Goal: Information Seeking & Learning: Find specific fact

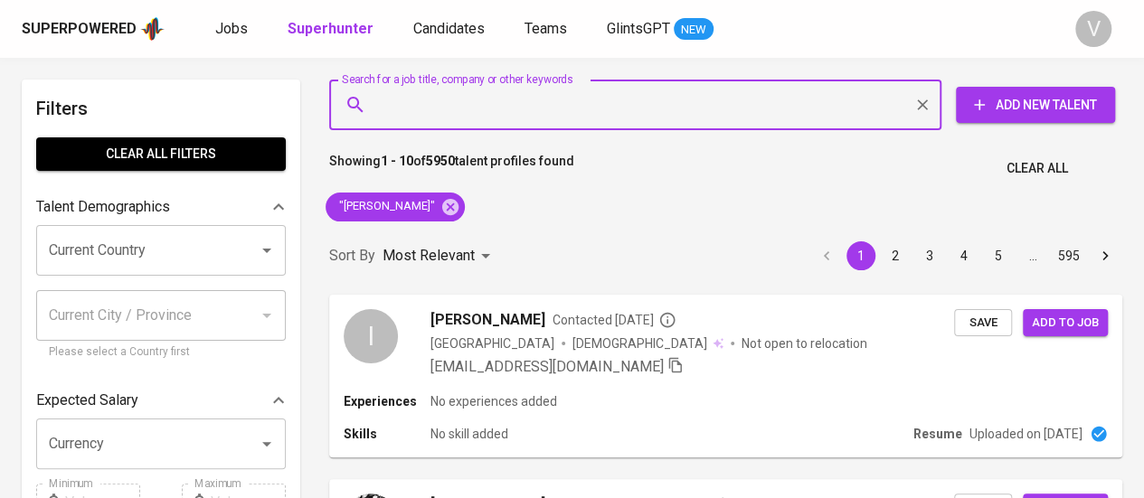
click at [562, 106] on input "Search for a job title, company or other keywords" at bounding box center [639, 105] width 533 height 34
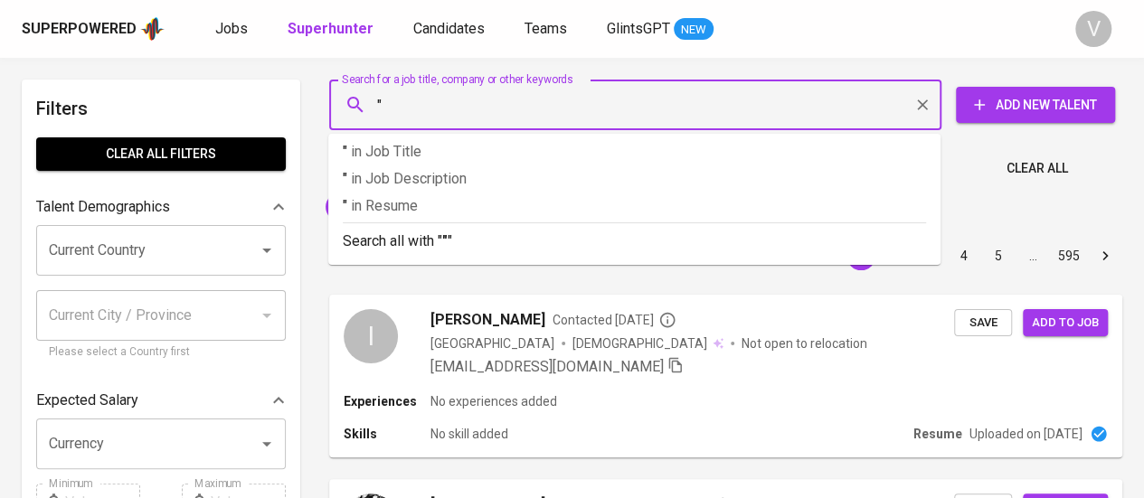
paste input "Zhafarina [PERSON_NAME]"
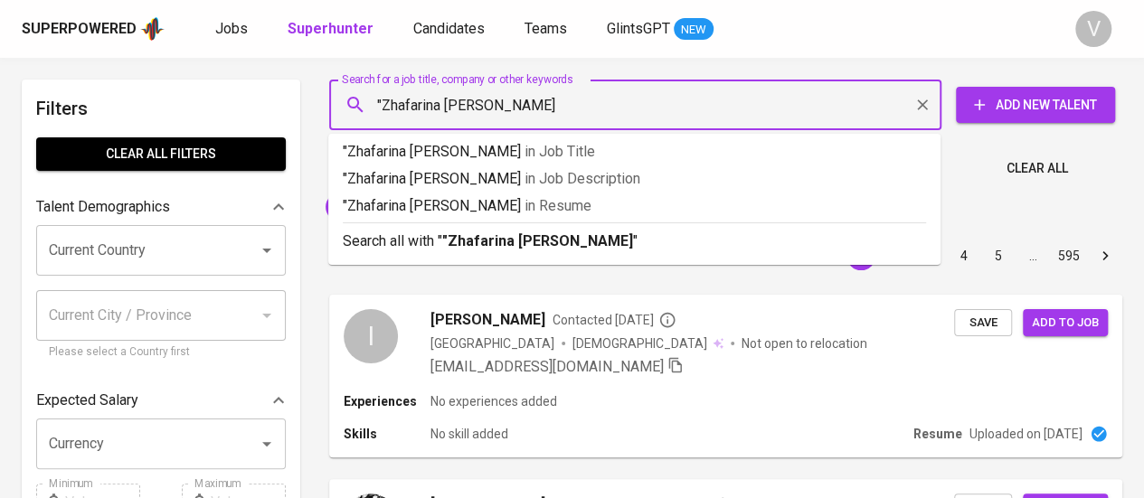
click at [562, 106] on input ""Zhafarina [PERSON_NAME]" at bounding box center [639, 105] width 533 height 34
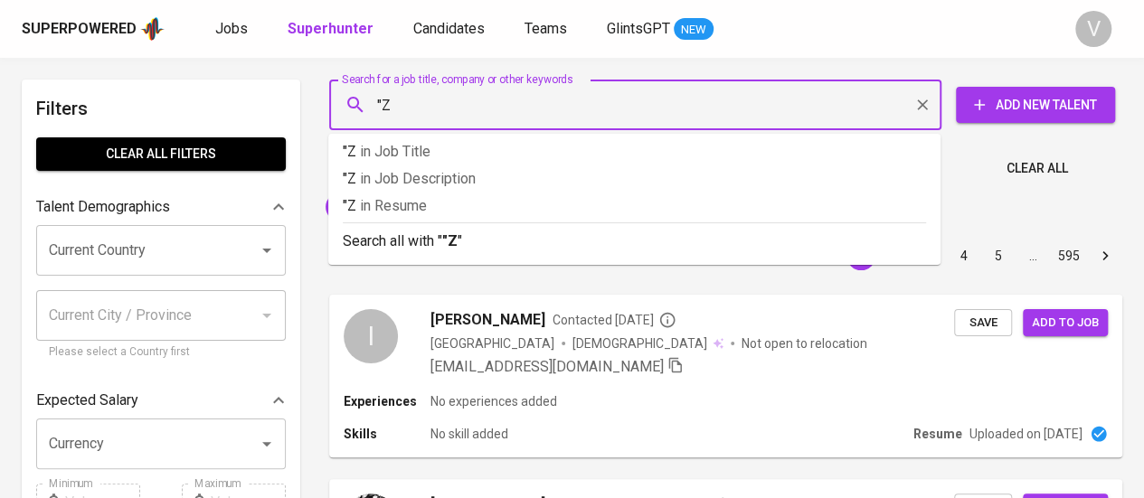
type input """
paste input "Zhafarina [PERSON_NAME]"
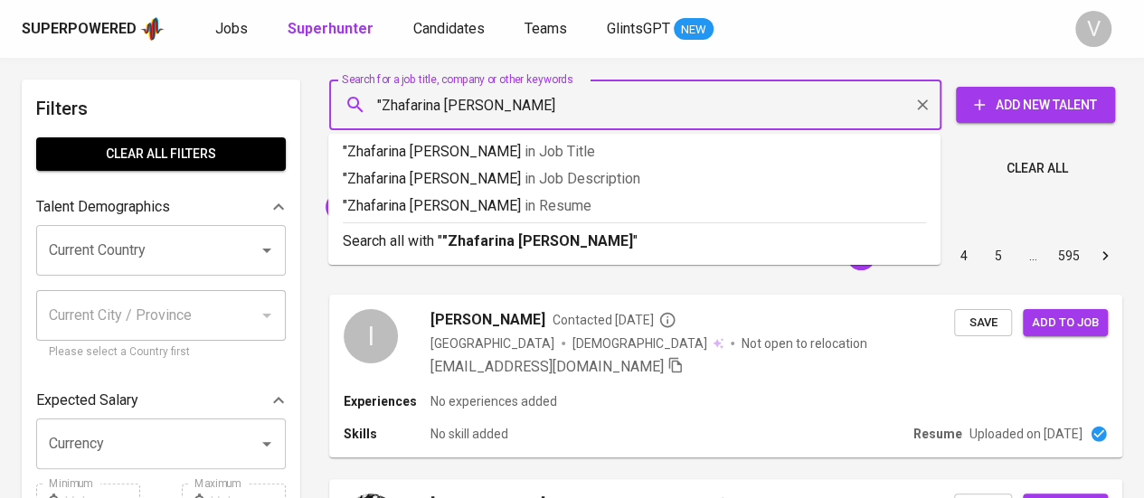
type input ""Zhafarina [PERSON_NAME]""
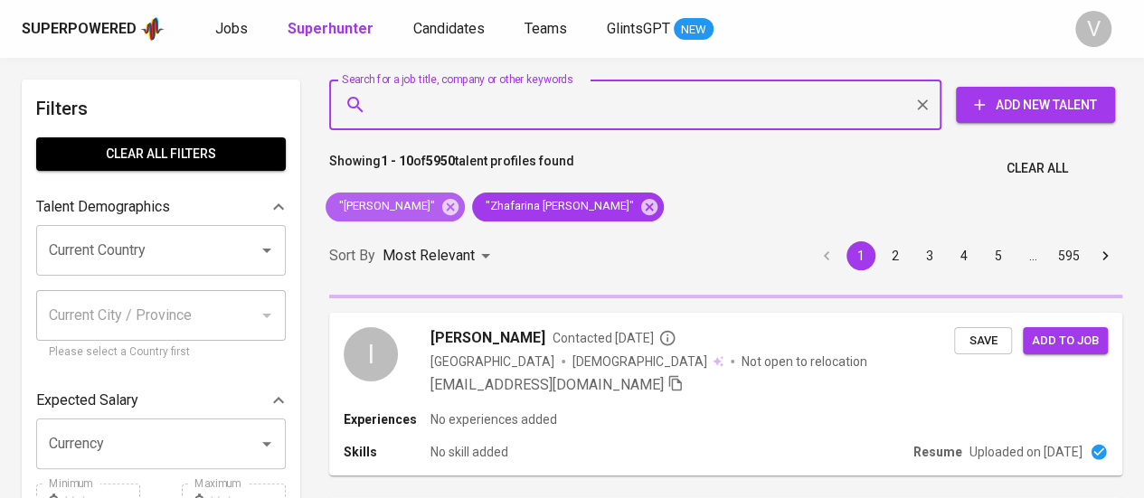
click at [458, 204] on icon at bounding box center [450, 207] width 20 height 20
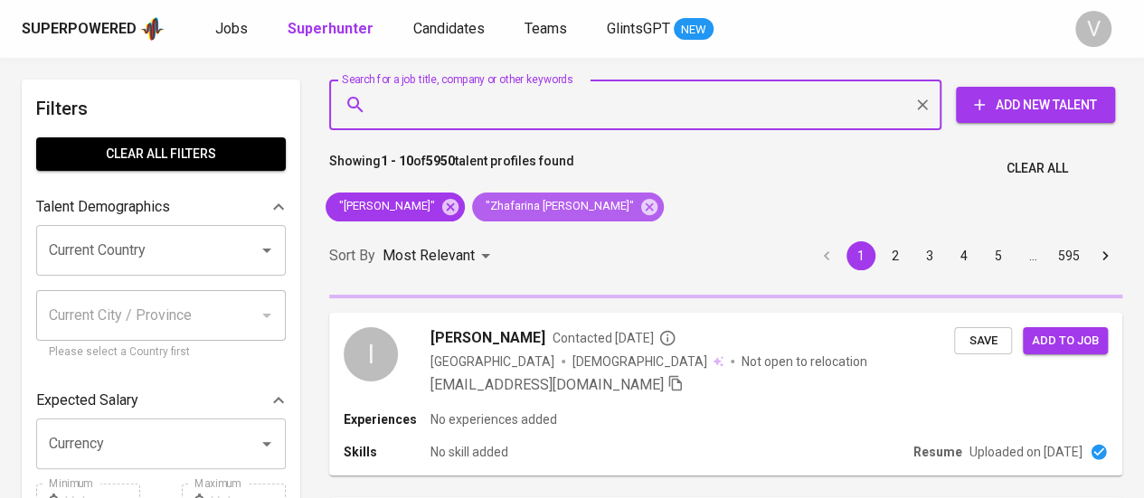
click at [472, 205] on span ""Zhafarina [PERSON_NAME]"" at bounding box center [558, 206] width 173 height 17
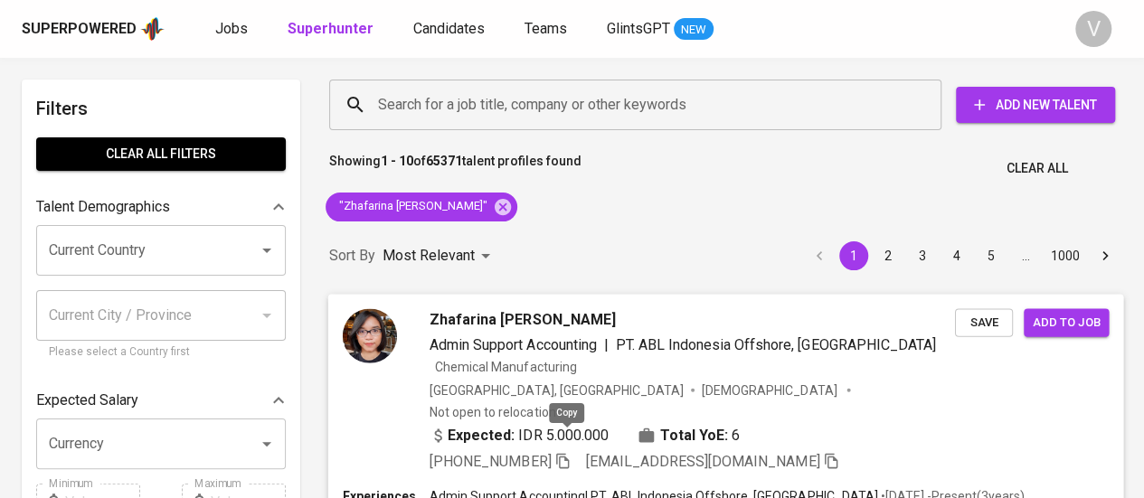
click at [562, 452] on icon "button" at bounding box center [562, 460] width 16 height 16
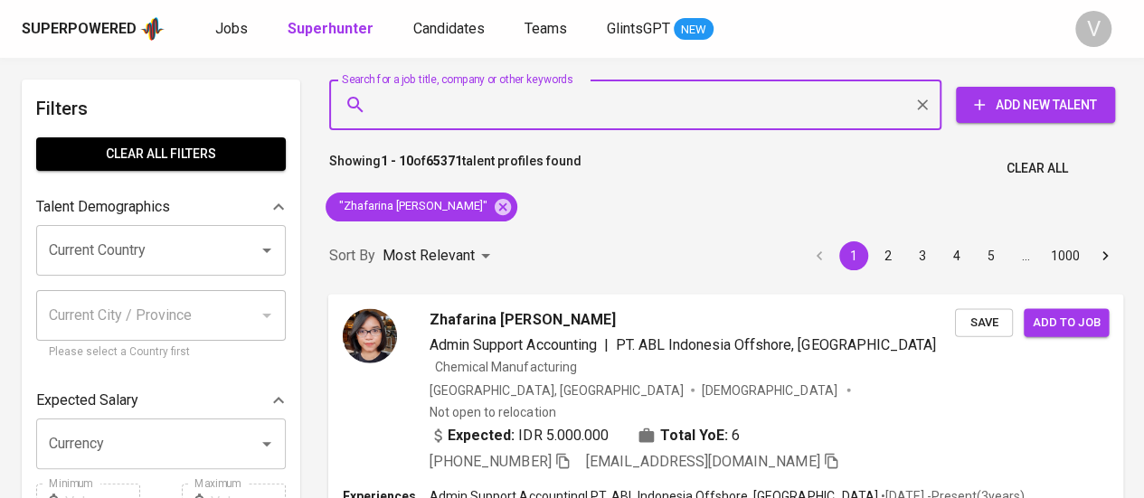
click at [554, 117] on input "Search for a job title, company or other keywords" at bounding box center [639, 105] width 533 height 34
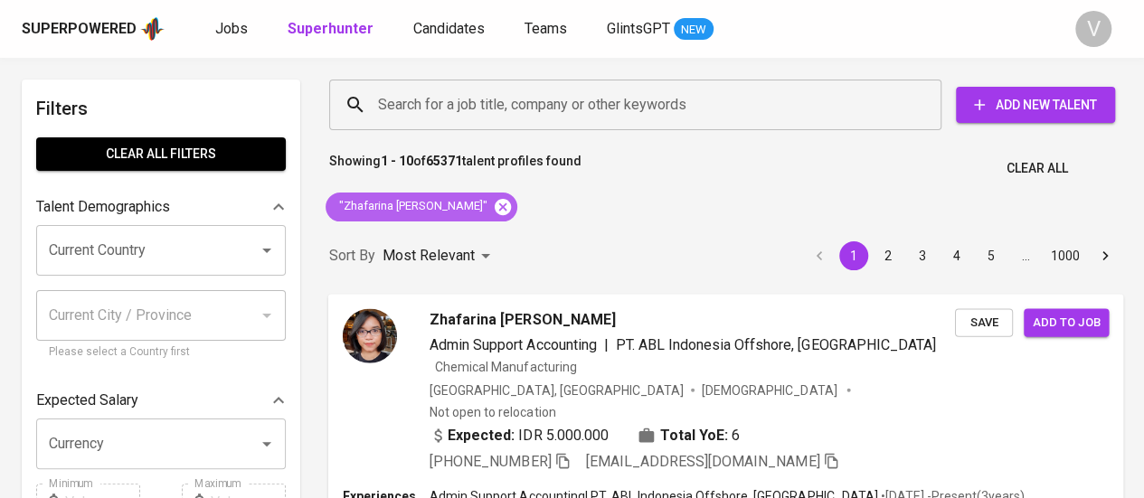
click at [493, 206] on icon at bounding box center [503, 207] width 20 height 20
click at [490, 108] on input "Search for a job title, company or other keywords" at bounding box center [639, 105] width 533 height 34
click at [492, 97] on input "Search for a job title, company or other keywords" at bounding box center [639, 105] width 533 height 34
click at [562, 108] on input "Search for a job title, company or other keywords" at bounding box center [639, 105] width 533 height 34
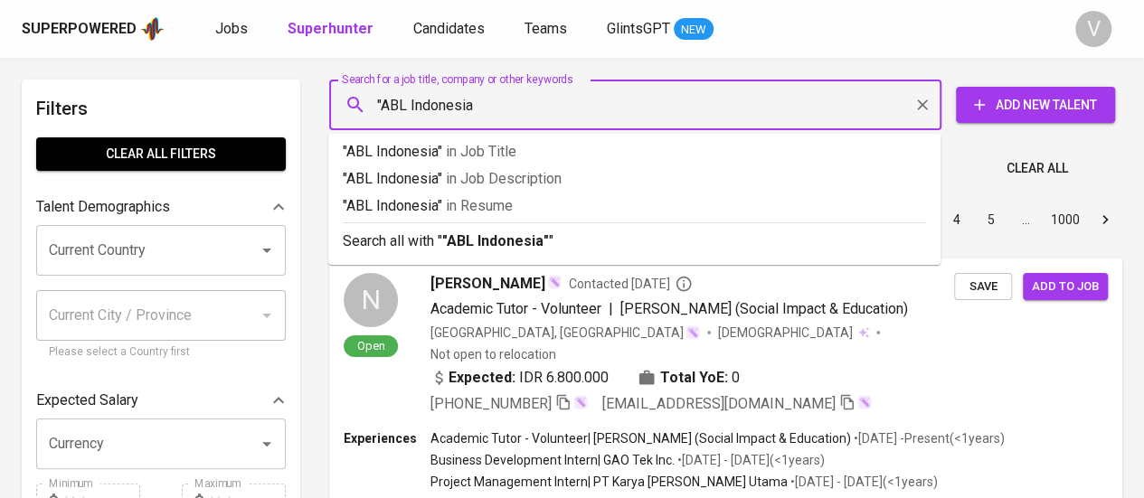
type input ""ABL Indonesia""
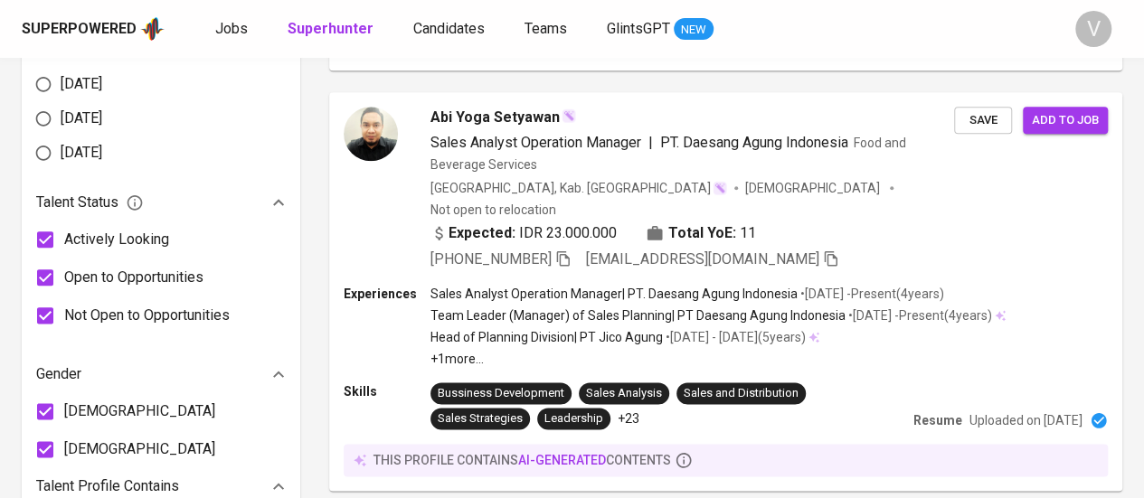
scroll to position [2112, 0]
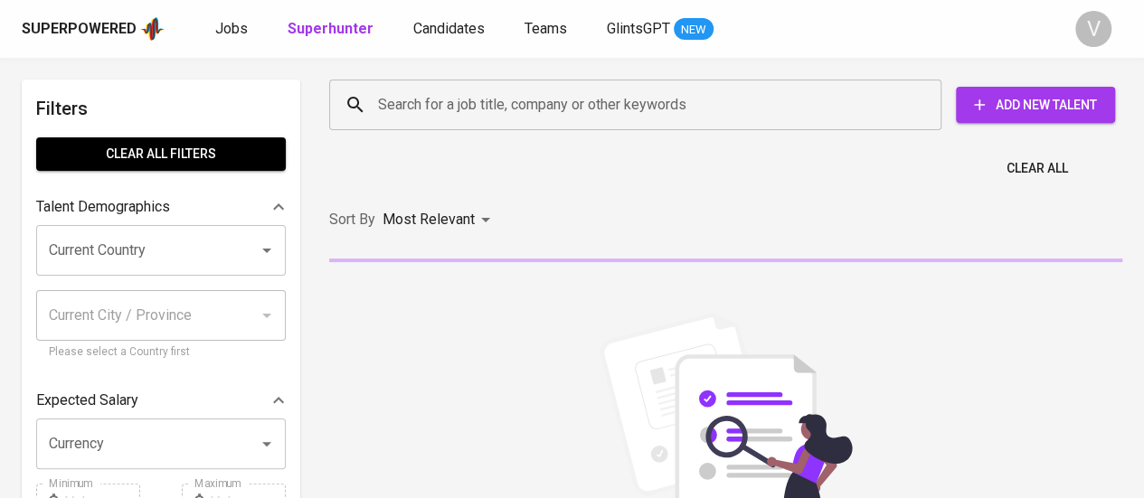
click at [452, 93] on input "Search for a job title, company or other keywords" at bounding box center [639, 105] width 533 height 34
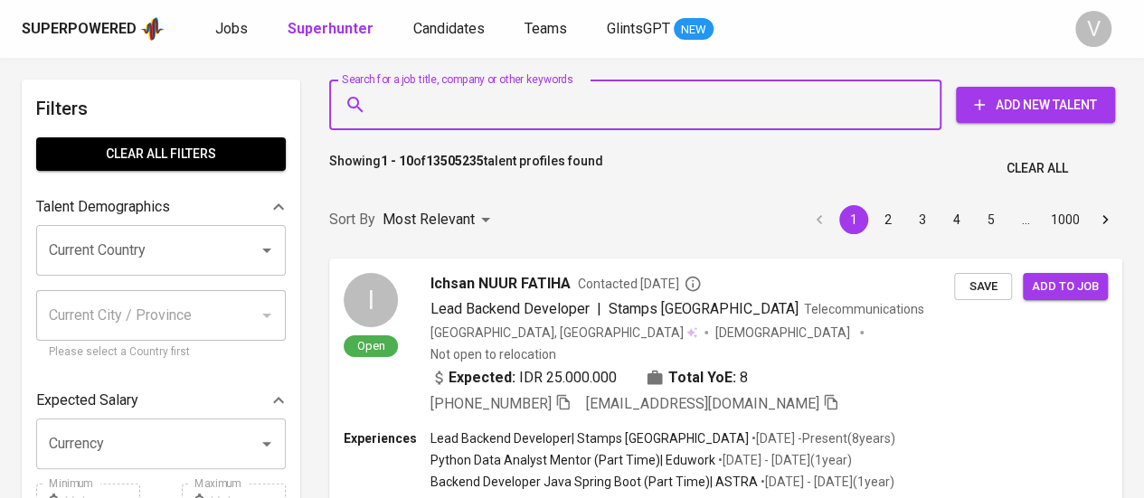
click at [448, 108] on input "Search for a job title, company or other keywords" at bounding box center [639, 105] width 533 height 34
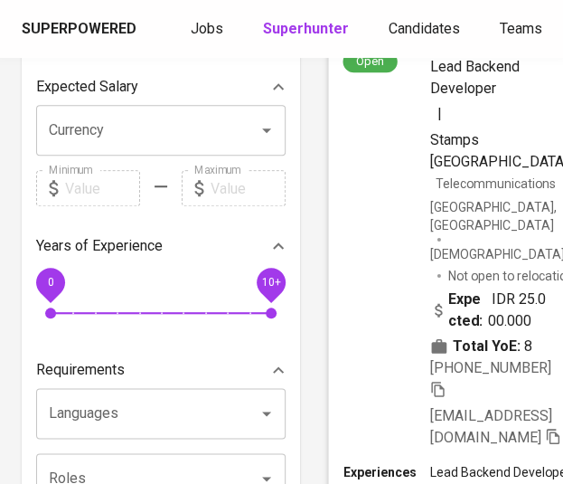
scroll to position [315, 0]
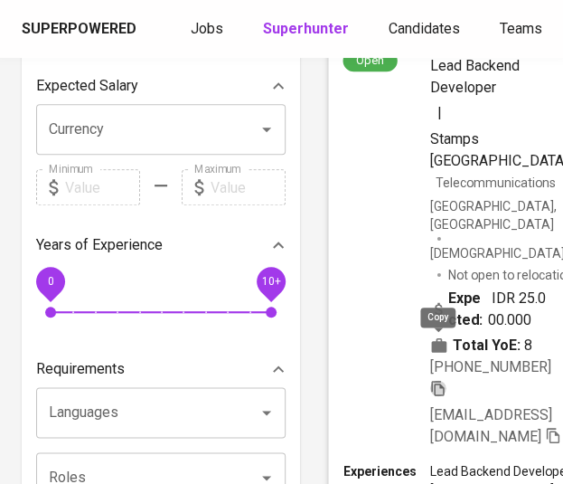
drag, startPoint x: 432, startPoint y: 336, endPoint x: 505, endPoint y: 359, distance: 75.8
click at [432, 380] on icon "button" at bounding box center [437, 387] width 13 height 15
click at [547, 427] on icon "button" at bounding box center [553, 434] width 13 height 15
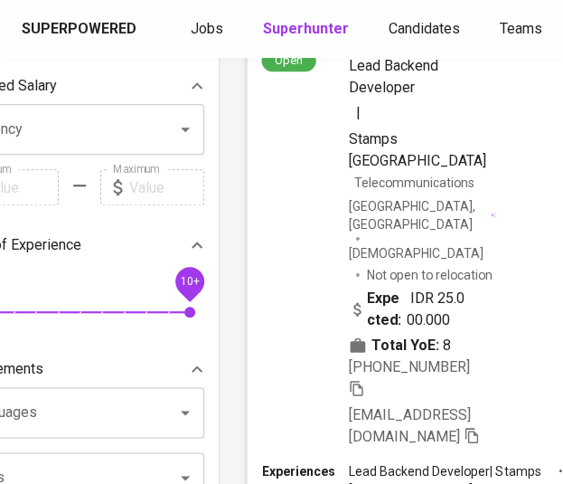
scroll to position [0, 81]
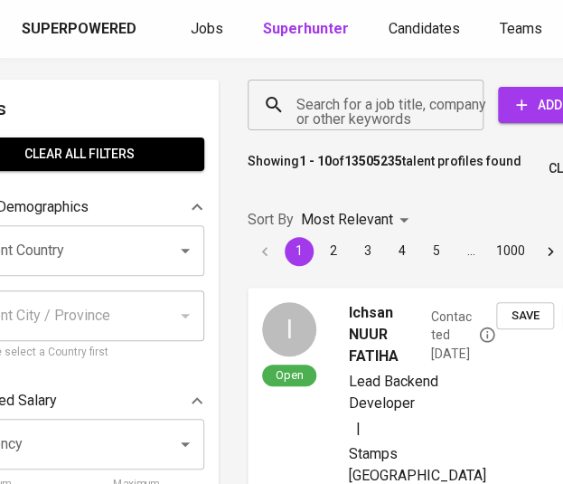
click at [405, 108] on input "Search for a job title, company or other keywords" at bounding box center [370, 105] width 156 height 34
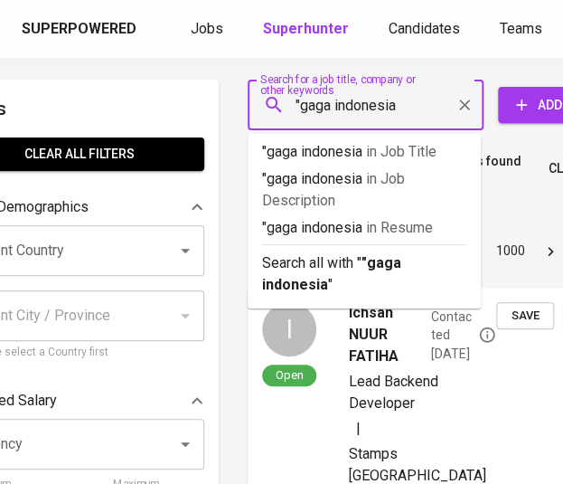
type input ""gaga indonesia""
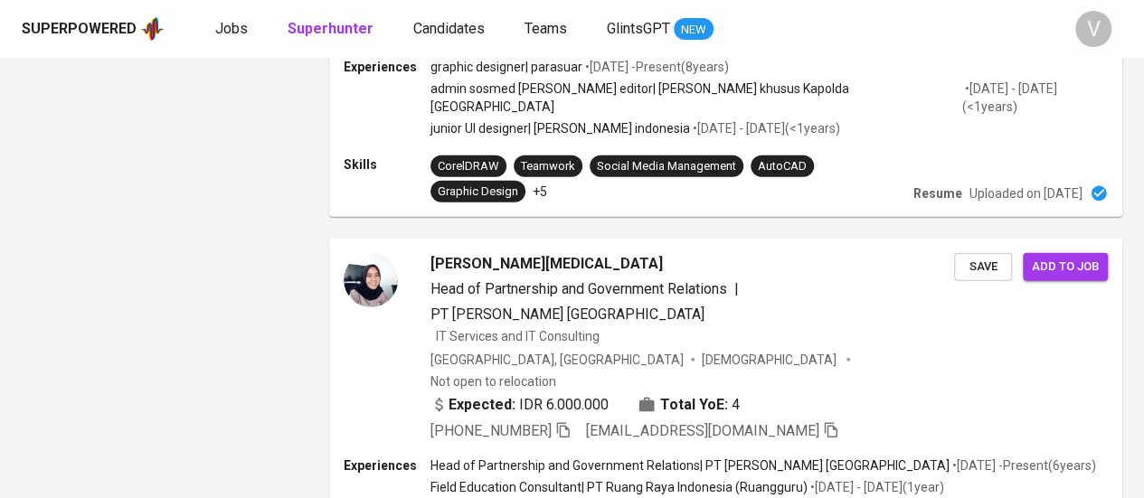
scroll to position [2911, 0]
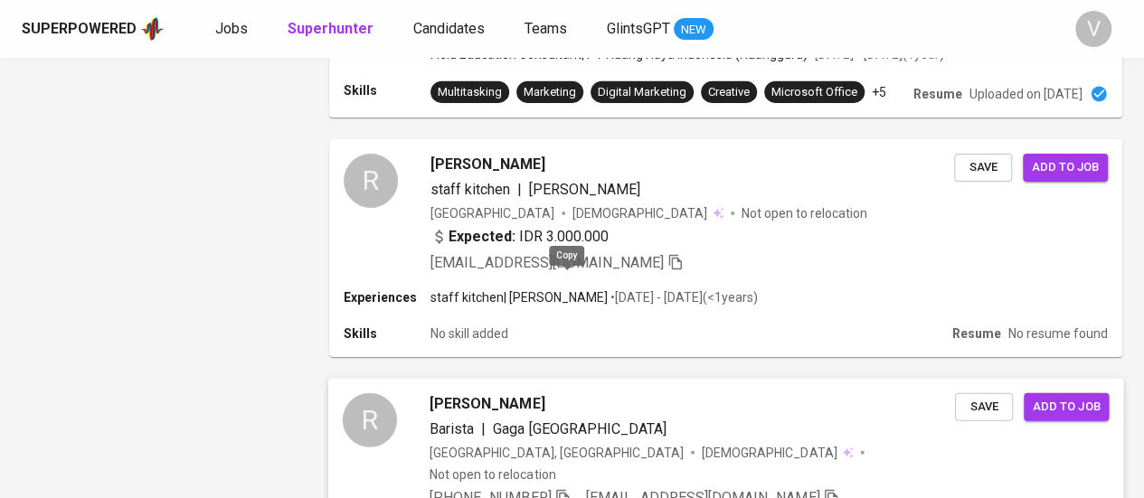
click at [565, 489] on icon "button" at bounding box center [562, 497] width 16 height 16
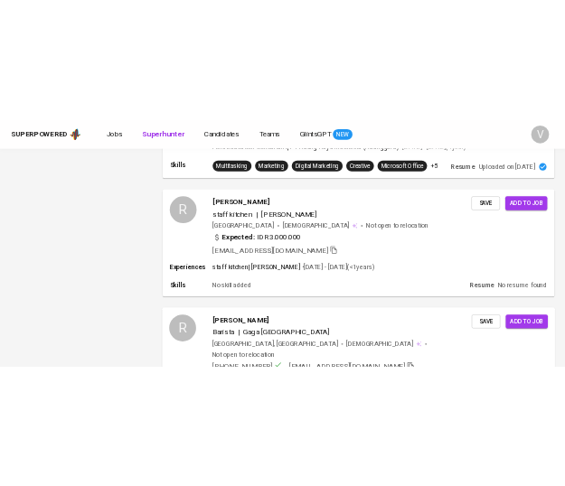
scroll to position [5625, 0]
